Goal: Check status

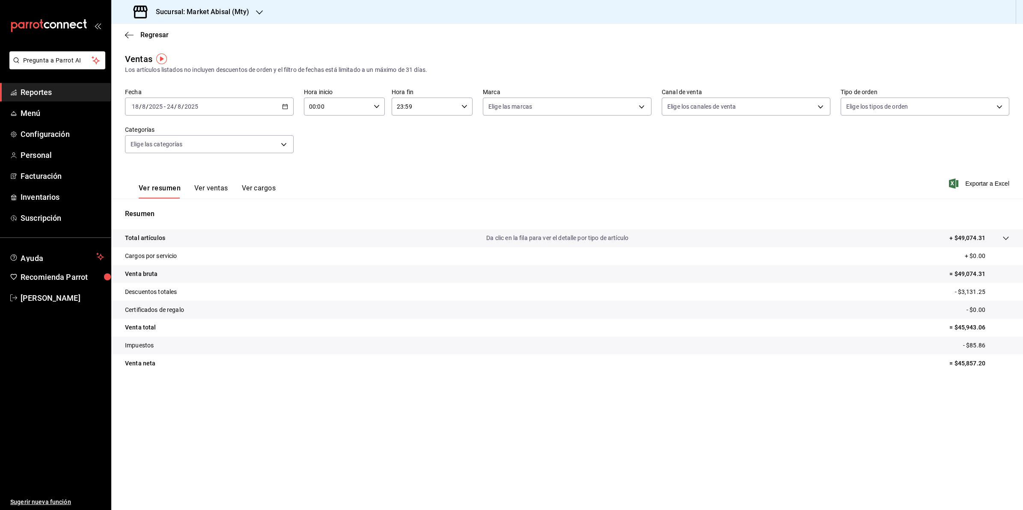
click at [96, 91] on span "Reportes" at bounding box center [62, 92] width 83 height 12
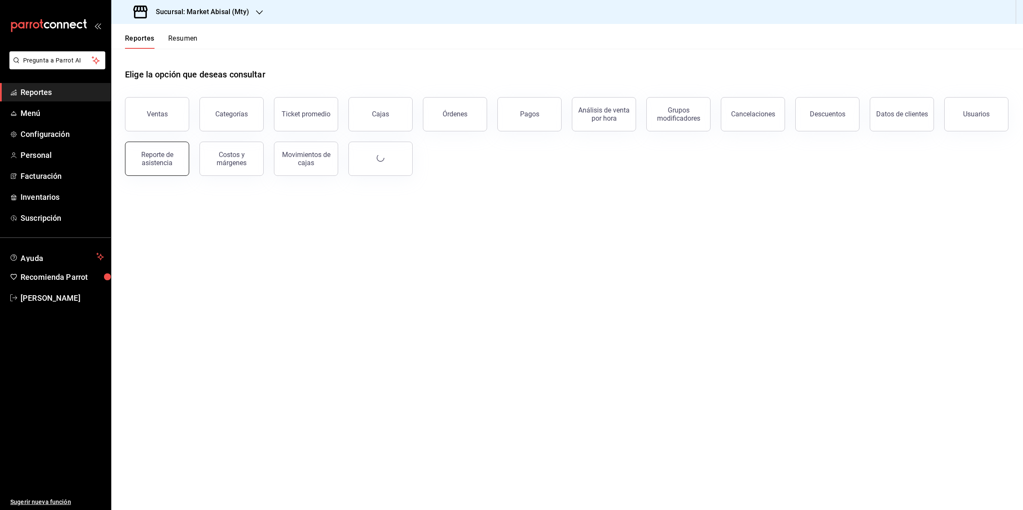
click at [166, 168] on button "Reporte de asistencia" at bounding box center [157, 159] width 64 height 34
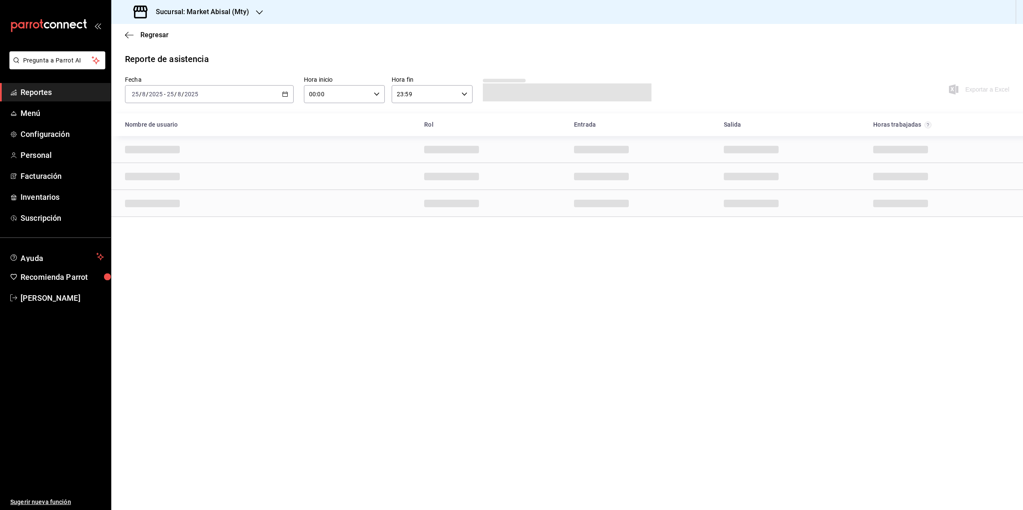
click at [281, 92] on div "[DATE] [DATE] - [DATE] [DATE]" at bounding box center [209, 94] width 169 height 18
click at [173, 215] on span "Rango de fechas" at bounding box center [165, 216] width 66 height 9
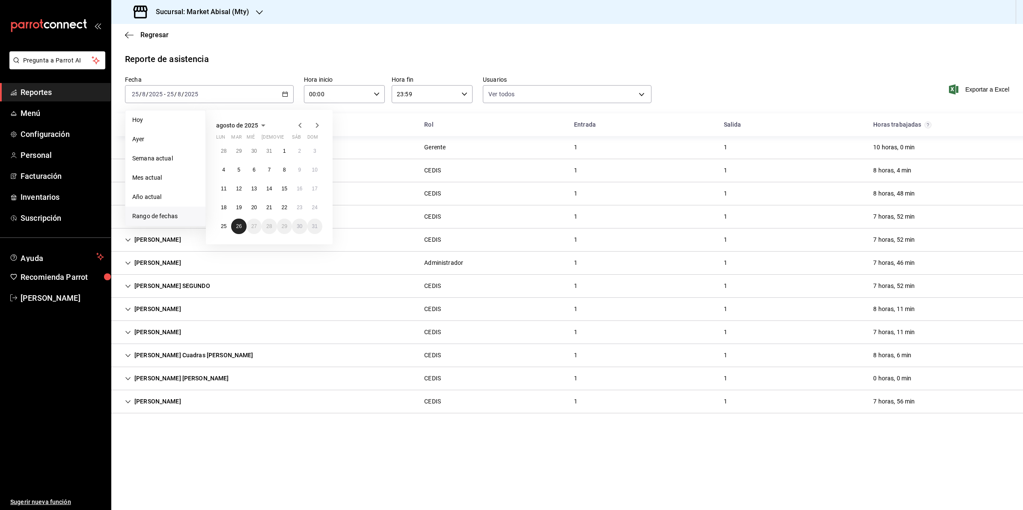
click at [238, 229] on button "26" at bounding box center [238, 226] width 15 height 15
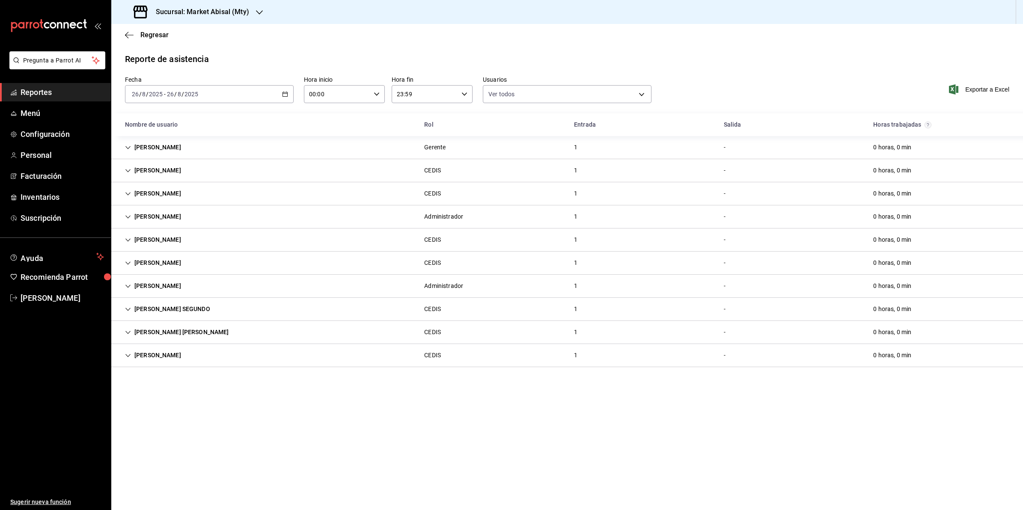
click at [188, 354] on div "[PERSON_NAME]" at bounding box center [153, 355] width 70 height 16
click at [189, 150] on div "[PERSON_NAME] Gerente 1 - 0 horas, 0 min" at bounding box center [567, 147] width 912 height 23
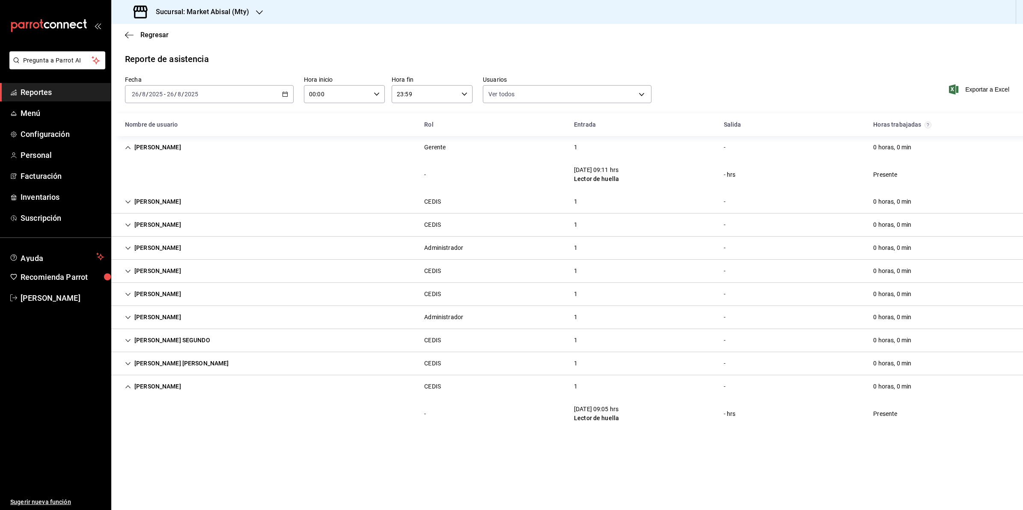
click at [188, 201] on div "[PERSON_NAME]" at bounding box center [153, 202] width 70 height 16
